Goal: Check status: Check status

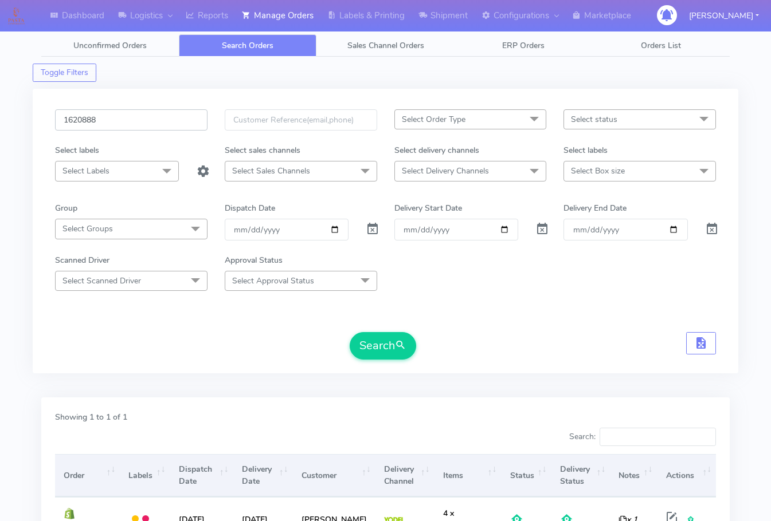
click at [123, 124] on input "1620888" at bounding box center [131, 119] width 152 height 21
paste input "3232"
drag, startPoint x: 380, startPoint y: 348, endPoint x: 384, endPoint y: 340, distance: 9.0
click at [381, 348] on button "Search" at bounding box center [382, 345] width 66 height 27
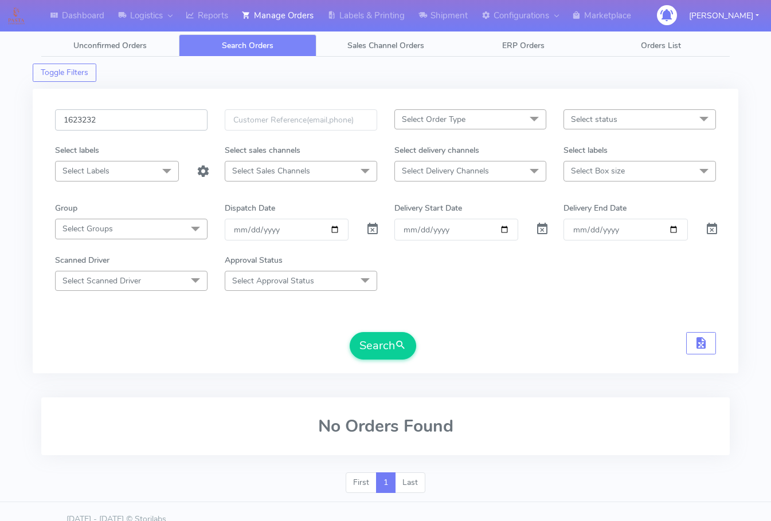
click at [124, 115] on input "1623232" at bounding box center [131, 119] width 152 height 21
click at [386, 335] on button "Search" at bounding box center [382, 345] width 66 height 27
click at [139, 119] on input "1623232" at bounding box center [131, 119] width 152 height 21
click at [246, 45] on span "Search Orders" at bounding box center [248, 45] width 52 height 11
click at [119, 46] on span "Unconfirmed Orders" at bounding box center [109, 45] width 73 height 11
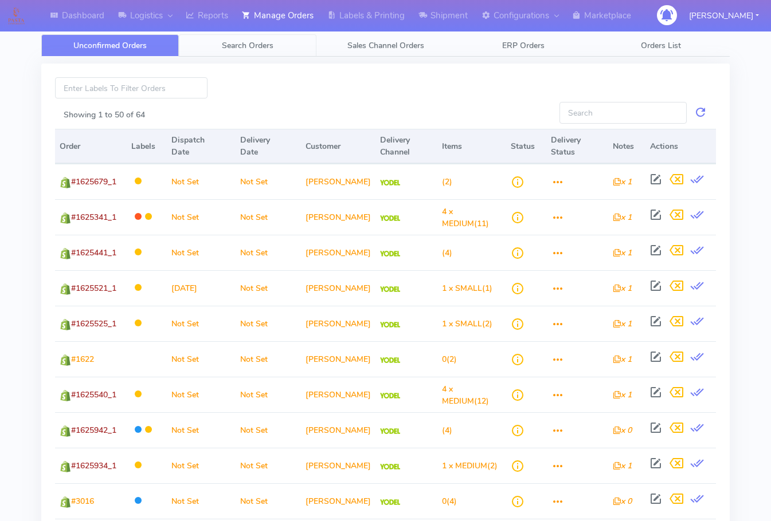
click at [263, 46] on span "Search Orders" at bounding box center [248, 45] width 52 height 11
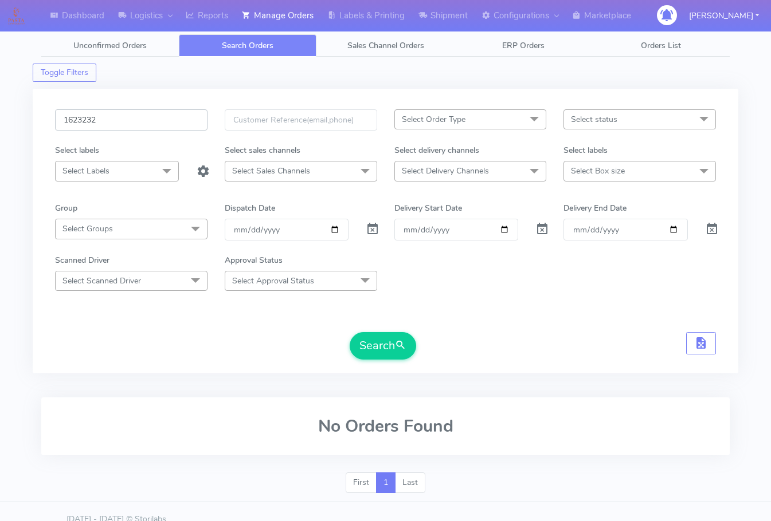
click at [151, 129] on input "1623232" at bounding box center [131, 119] width 152 height 21
click at [390, 343] on button "Search" at bounding box center [382, 345] width 66 height 27
drag, startPoint x: 163, startPoint y: 120, endPoint x: 167, endPoint y: 133, distance: 14.3
click at [163, 120] on input "1623232" at bounding box center [131, 119] width 152 height 21
paste input "18929A"
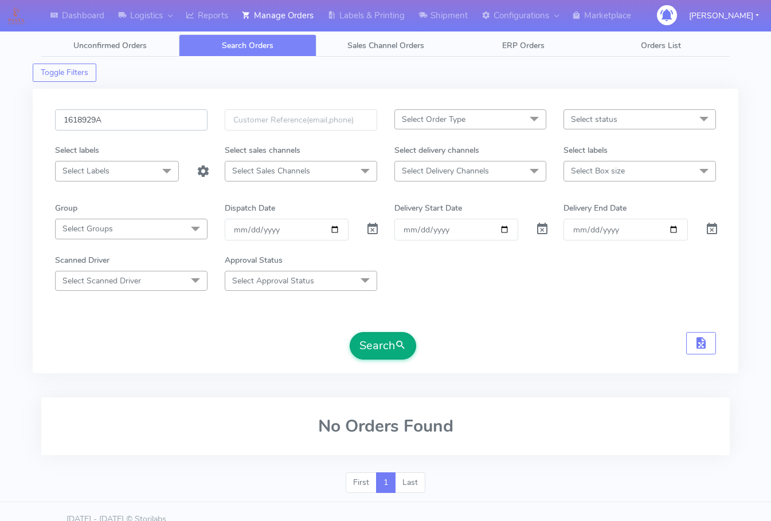
type input "1618929A"
click at [380, 343] on button "Search" at bounding box center [382, 345] width 66 height 27
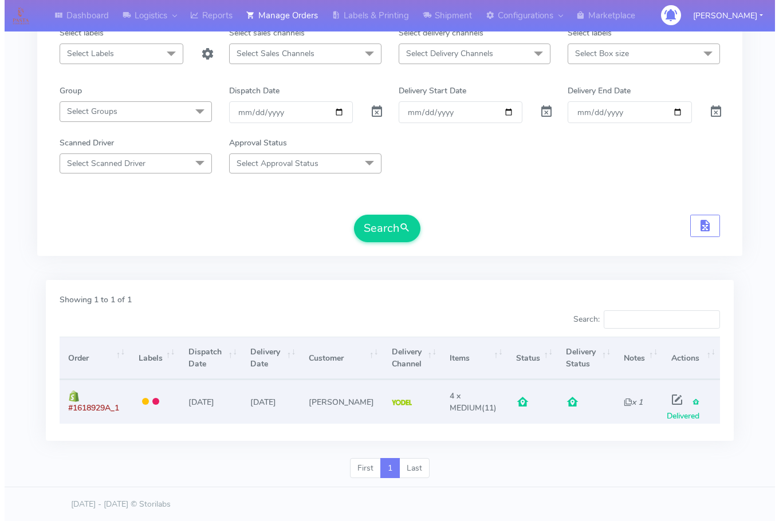
scroll to position [118, 0]
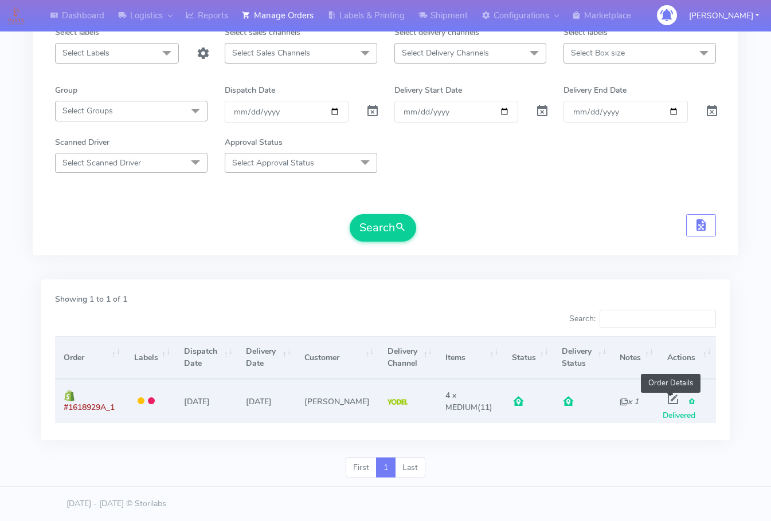
click at [671, 400] on span at bounding box center [672, 401] width 21 height 11
select select "5"
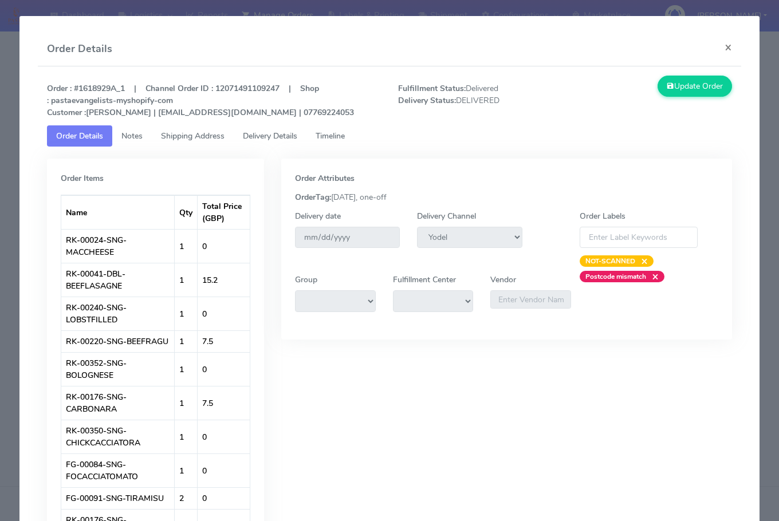
click at [265, 132] on span "Delivery Details" at bounding box center [270, 136] width 54 height 11
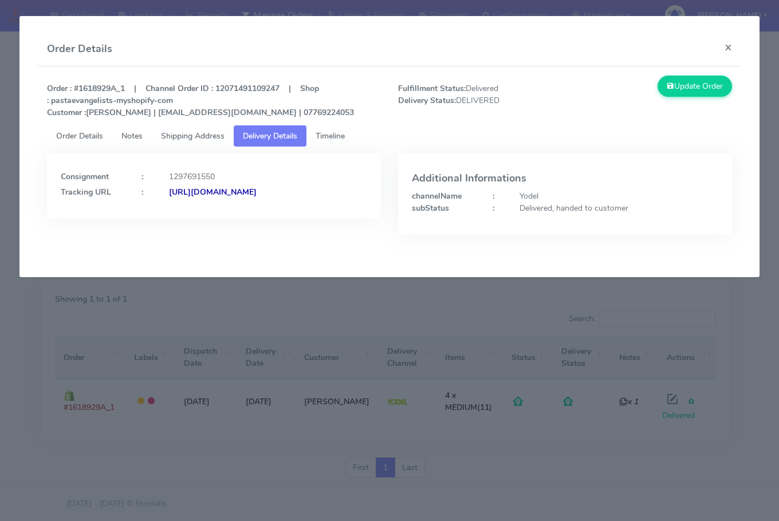
drag, startPoint x: 348, startPoint y: 215, endPoint x: 185, endPoint y: 236, distance: 164.1
click at [185, 236] on div "Consignment : 1297691550 Tracking URL : [URL][DOMAIN_NAME]" at bounding box center [213, 203] width 351 height 99
copy strong "JJD0002249960897612"
